Goal: Navigation & Orientation: Understand site structure

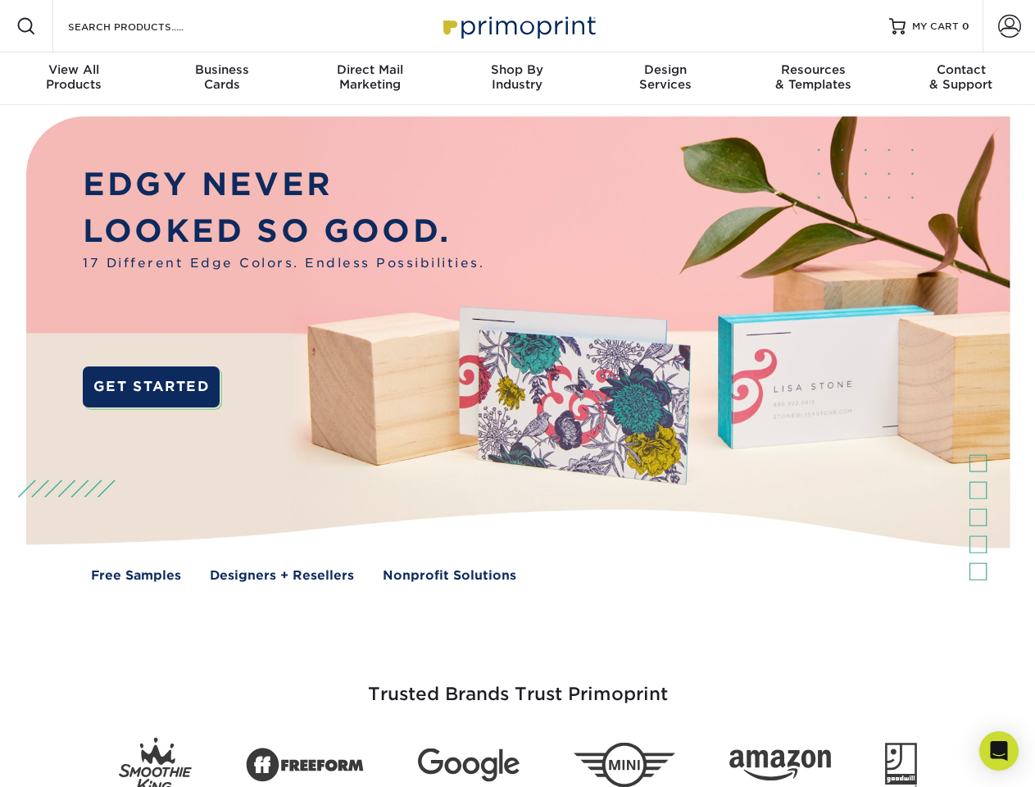
click at [517, 393] on img at bounding box center [517, 361] width 1025 height 512
click at [26, 26] on span at bounding box center [26, 26] width 20 height 20
click at [1009, 26] on span at bounding box center [1009, 26] width 23 height 23
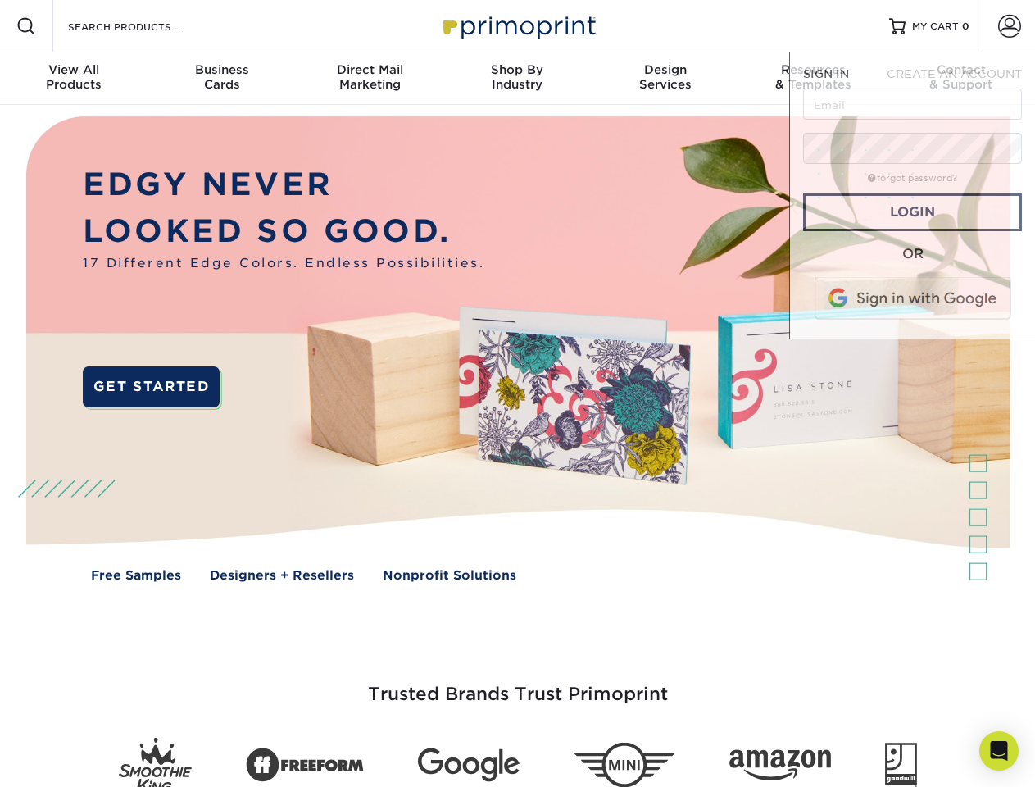
click at [74, 79] on div "View All Products" at bounding box center [74, 77] width 148 height 30
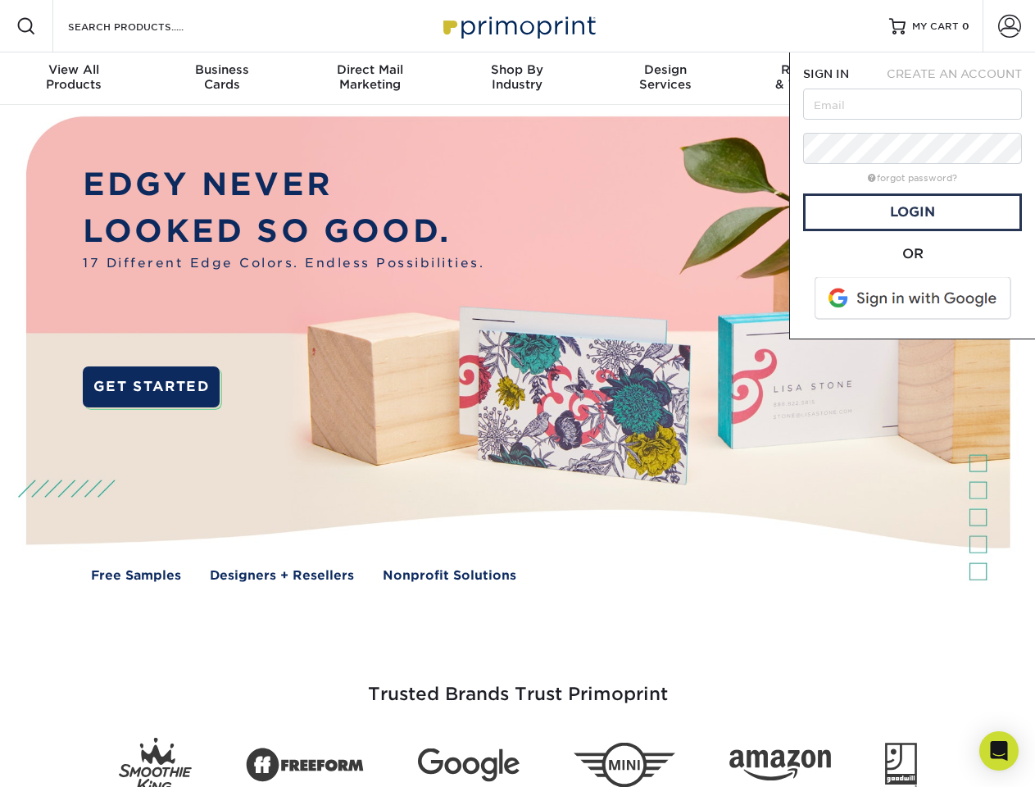
click at [221, 79] on div "Business Cards" at bounding box center [222, 77] width 148 height 30
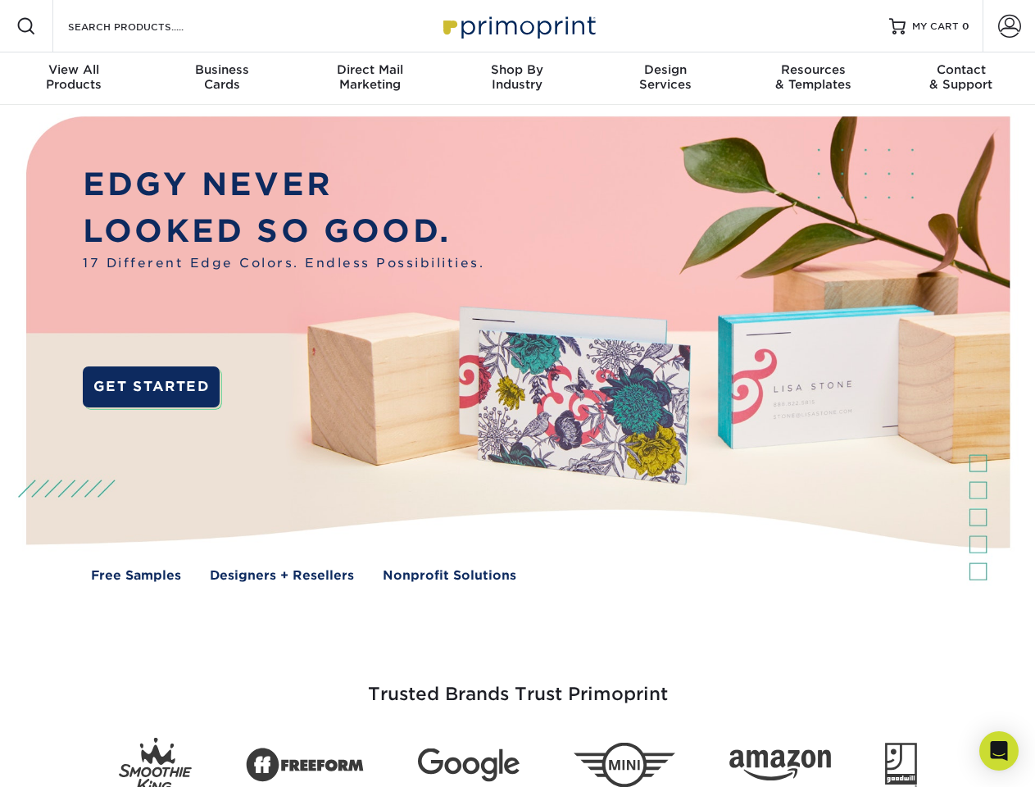
click at [370, 79] on div "Direct Mail Marketing" at bounding box center [370, 77] width 148 height 30
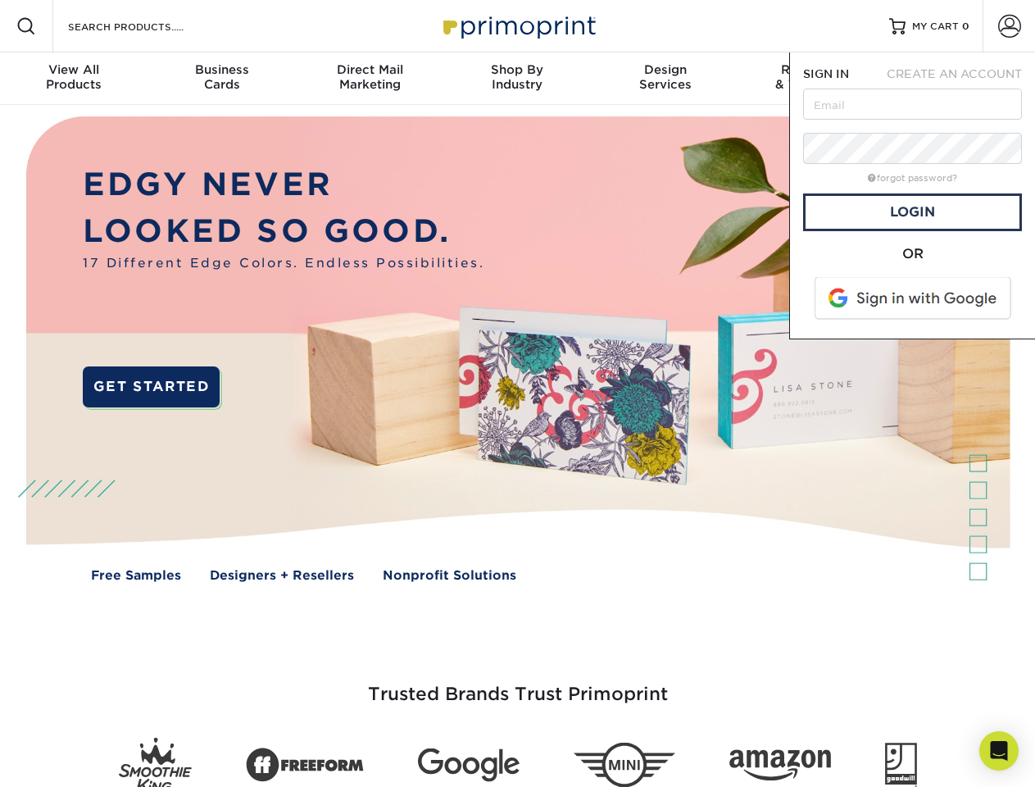
click at [517, 79] on div "Shop By Industry" at bounding box center [517, 77] width 148 height 30
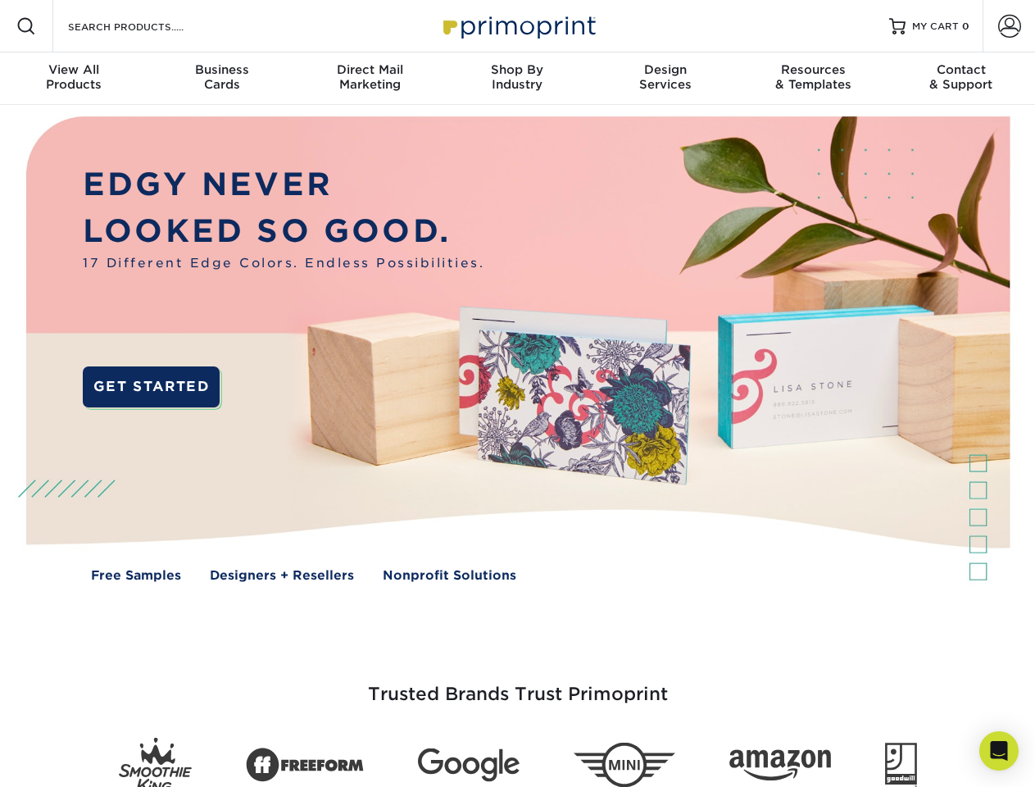
click at [666, 79] on div "Design Services" at bounding box center [666, 77] width 148 height 30
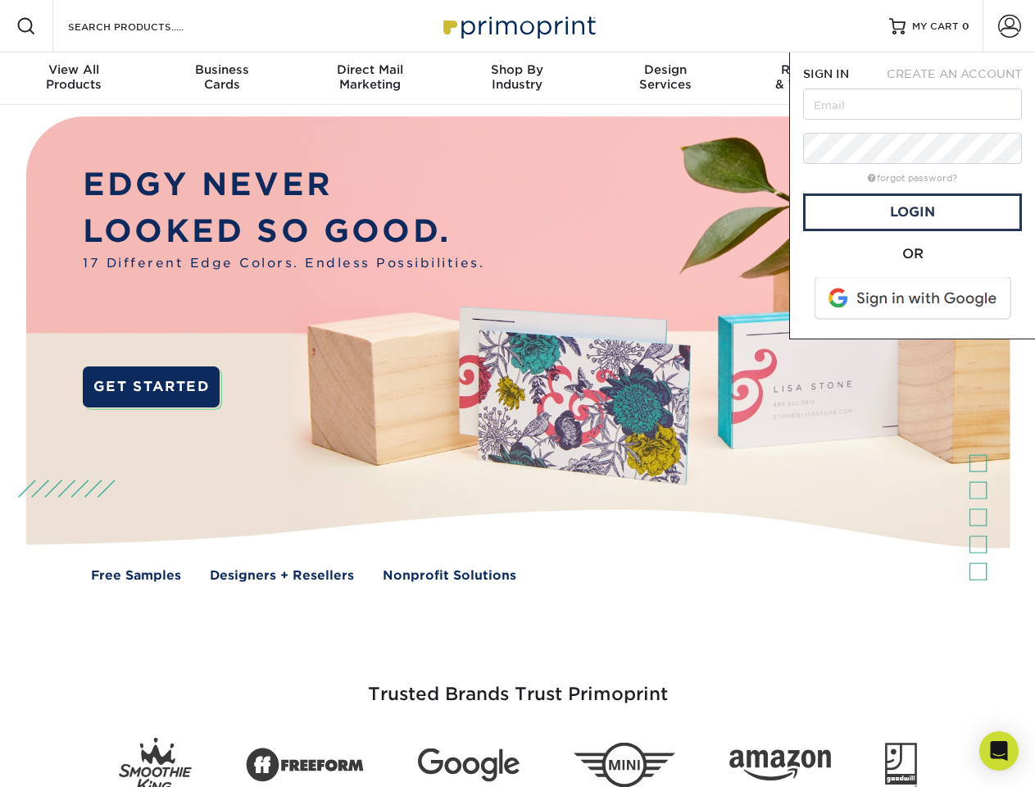
click at [813, 79] on span "SIGN IN" at bounding box center [826, 73] width 46 height 13
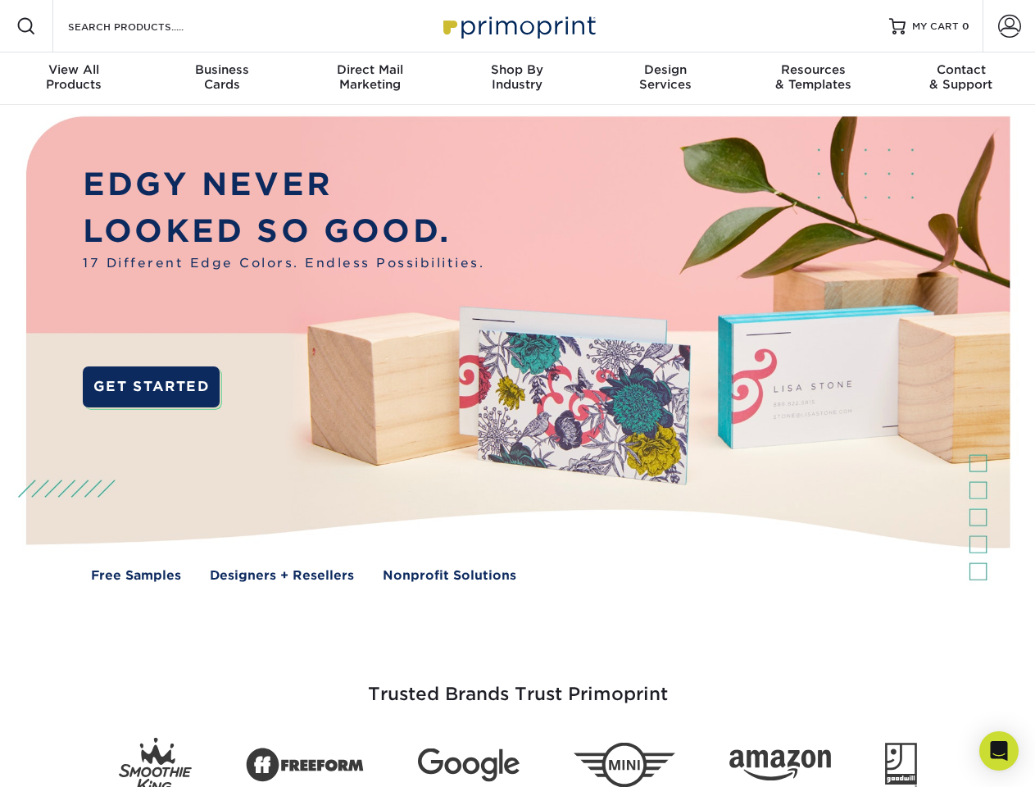
click at [961, 79] on div "Contact & Support" at bounding box center [962, 77] width 148 height 30
